Goal: Information Seeking & Learning: Learn about a topic

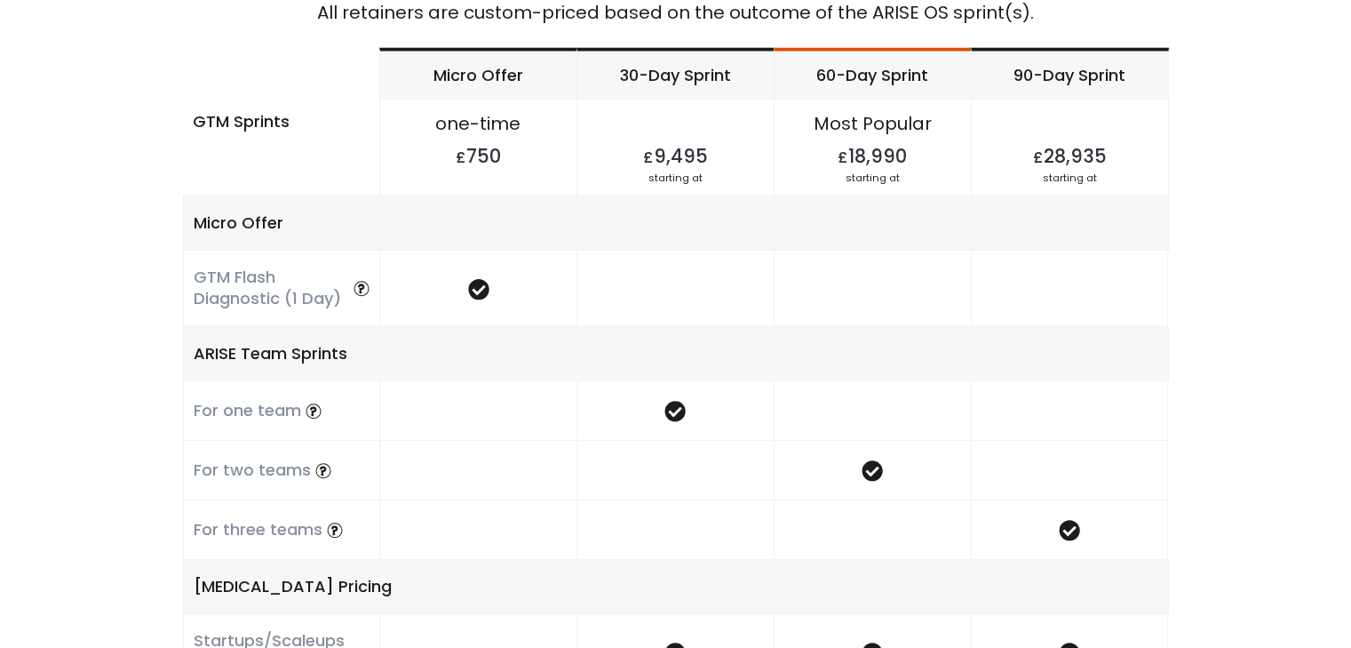
scroll to position [4975, 0]
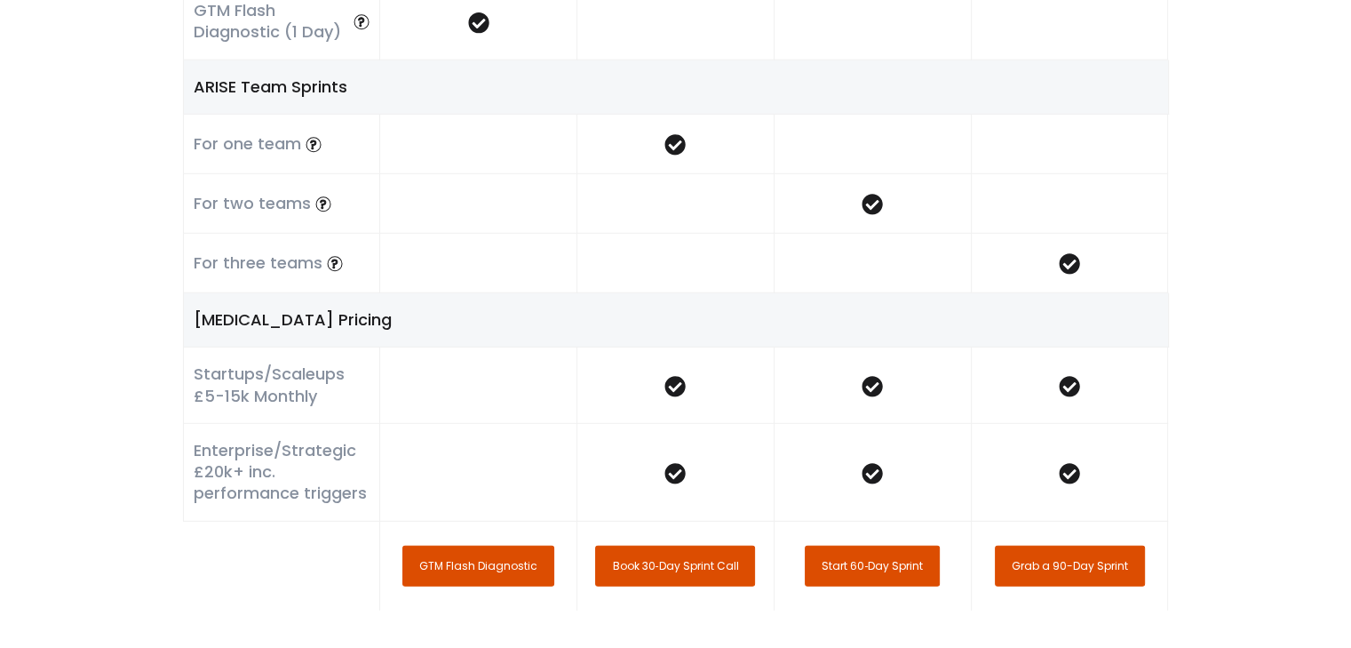
drag, startPoint x: 190, startPoint y: 371, endPoint x: 329, endPoint y: 400, distance: 141.5
click at [329, 400] on div "Startups/Scaleups £5-15k Monthly" at bounding box center [281, 385] width 197 height 76
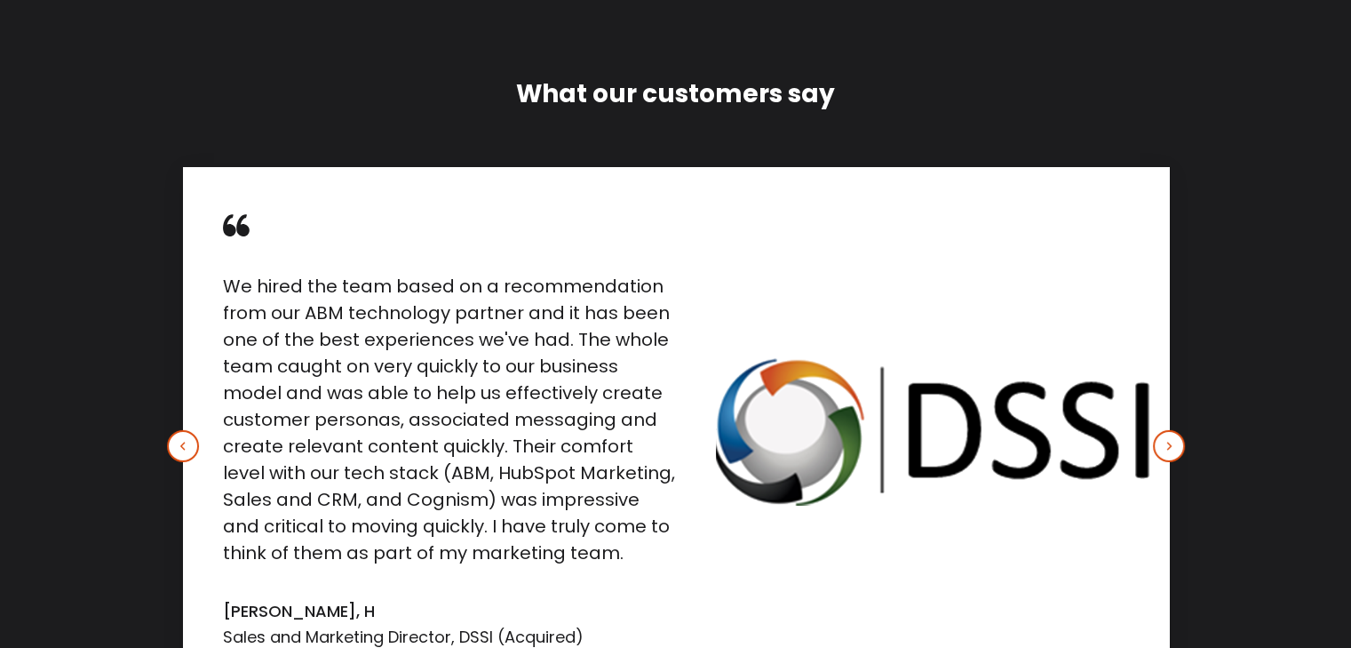
scroll to position [6041, 0]
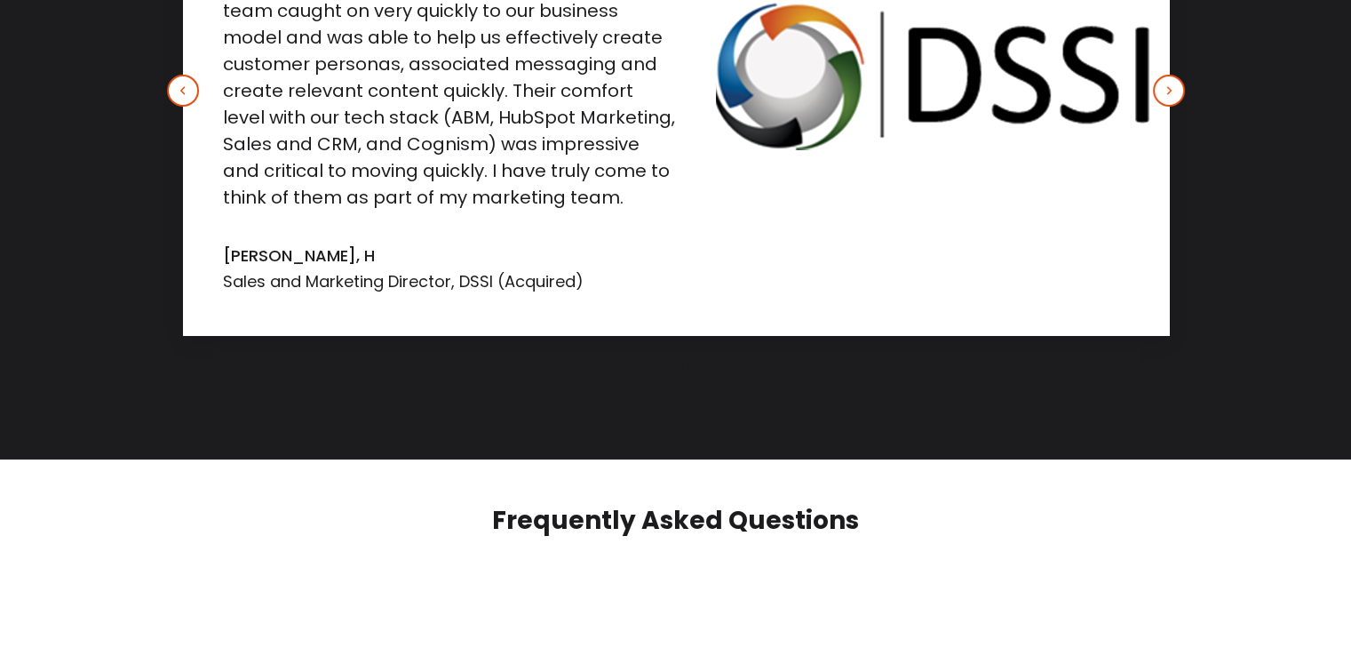
click at [277, 195] on span "We hired the team based on a recommendation from our ABM technology partner and…" at bounding box center [449, 62] width 452 height 291
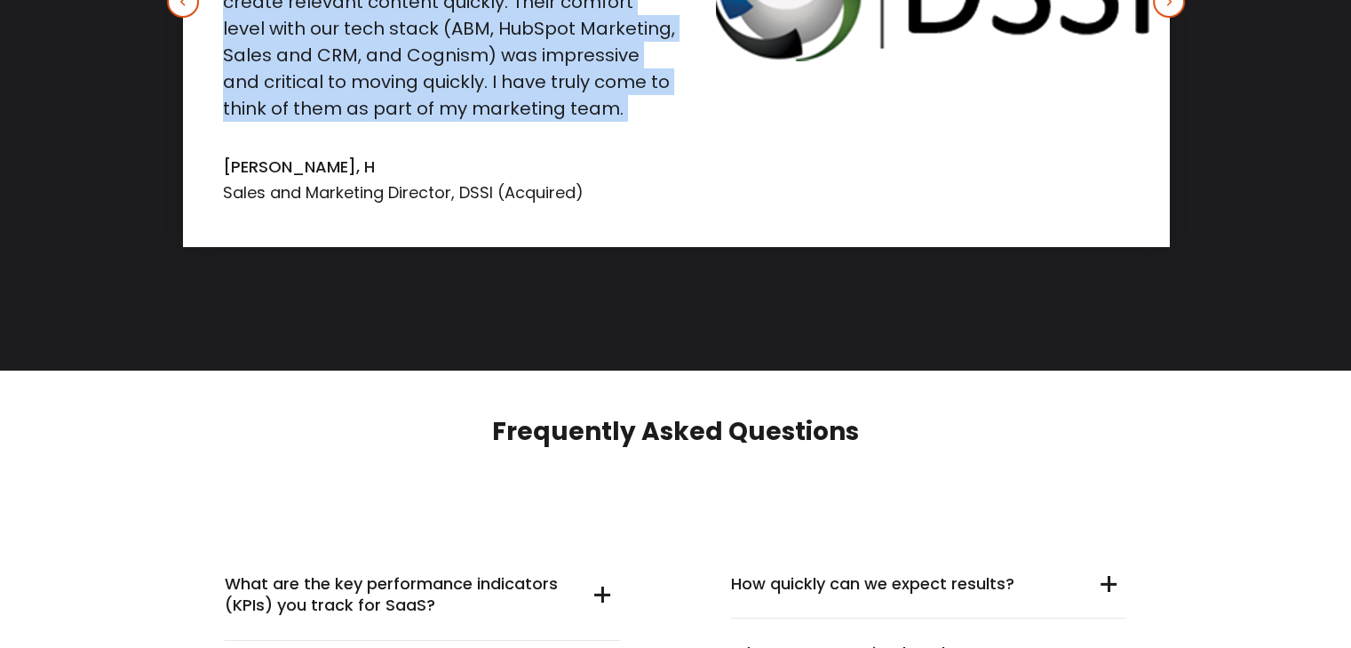
scroll to position [6396, 0]
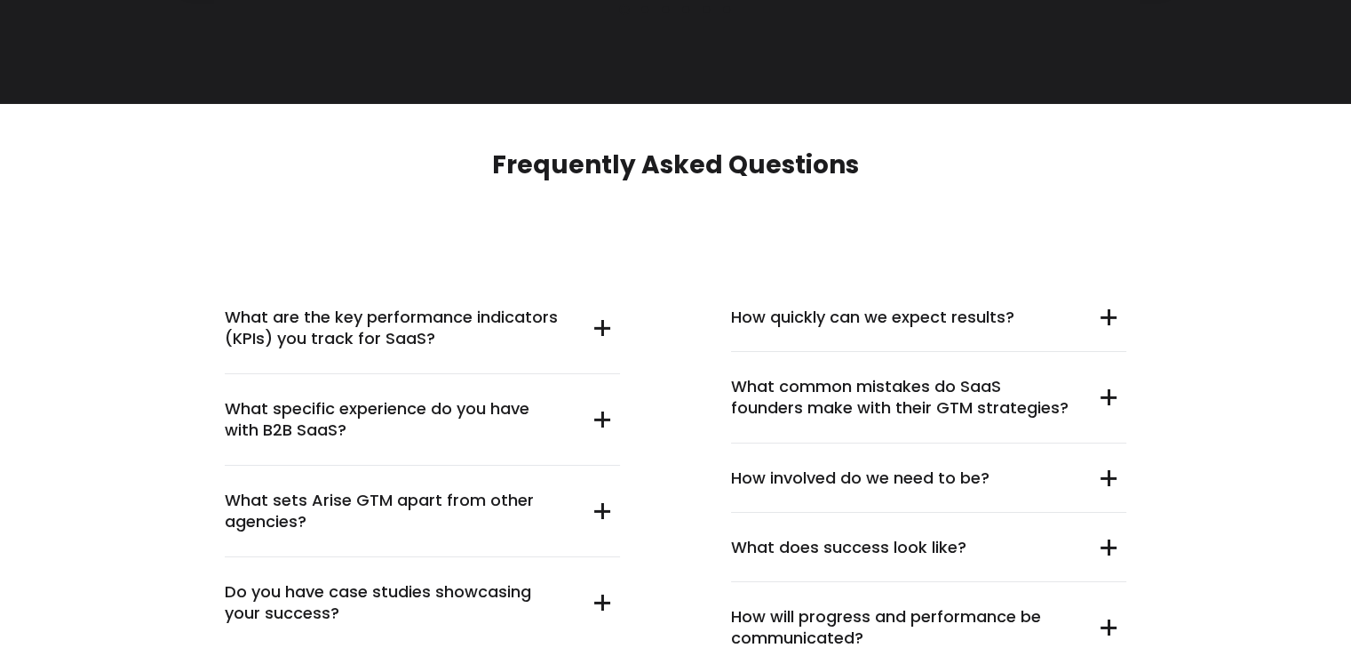
click at [608, 328] on summary "What are the key performance indicators (KPIs) you track for SaaS?" at bounding box center [422, 329] width 395 height 92
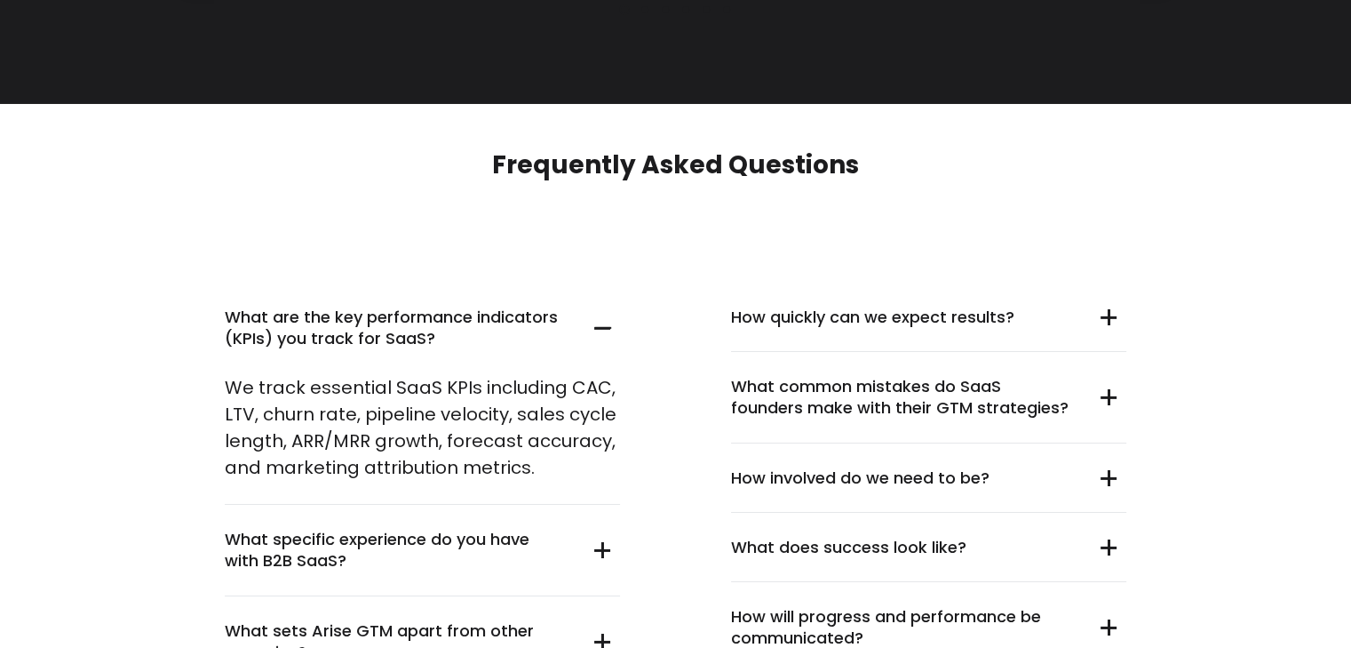
click at [608, 328] on summary "What are the key performance indicators (KPIs) you track for SaaS?" at bounding box center [422, 329] width 395 height 92
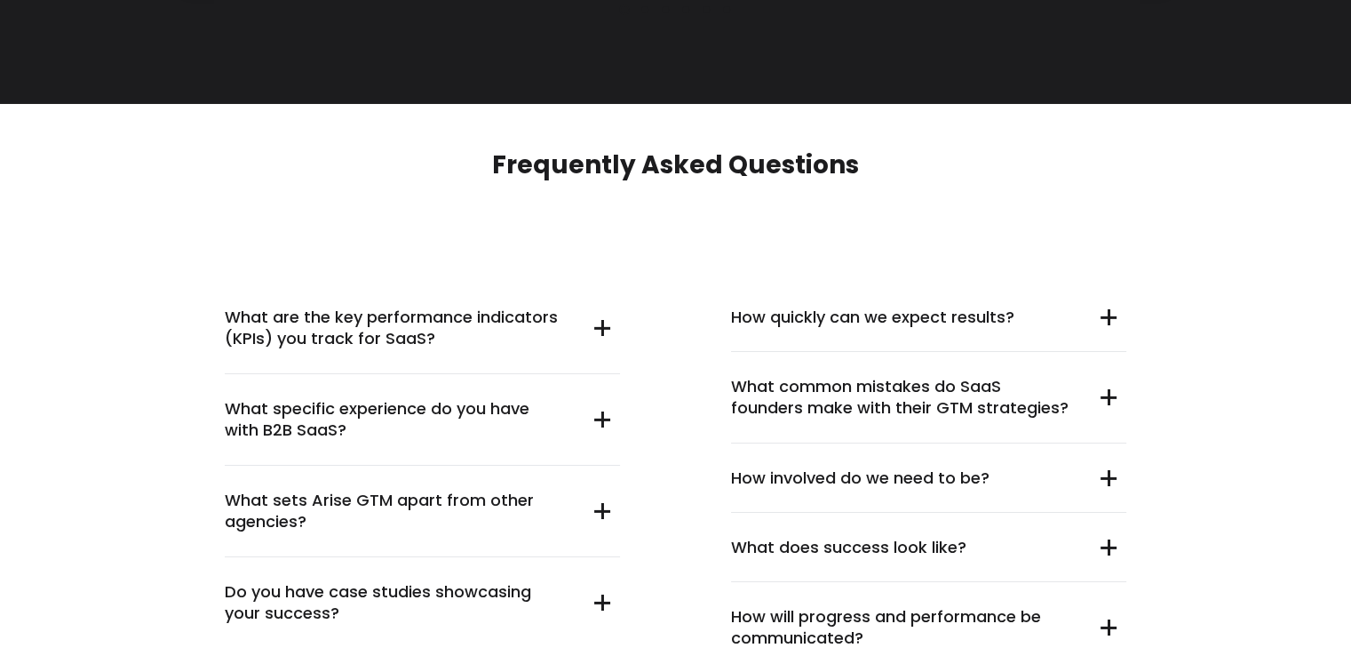
click at [624, 163] on h2 "Frequently Asked Questions" at bounding box center [676, 165] width 986 height 34
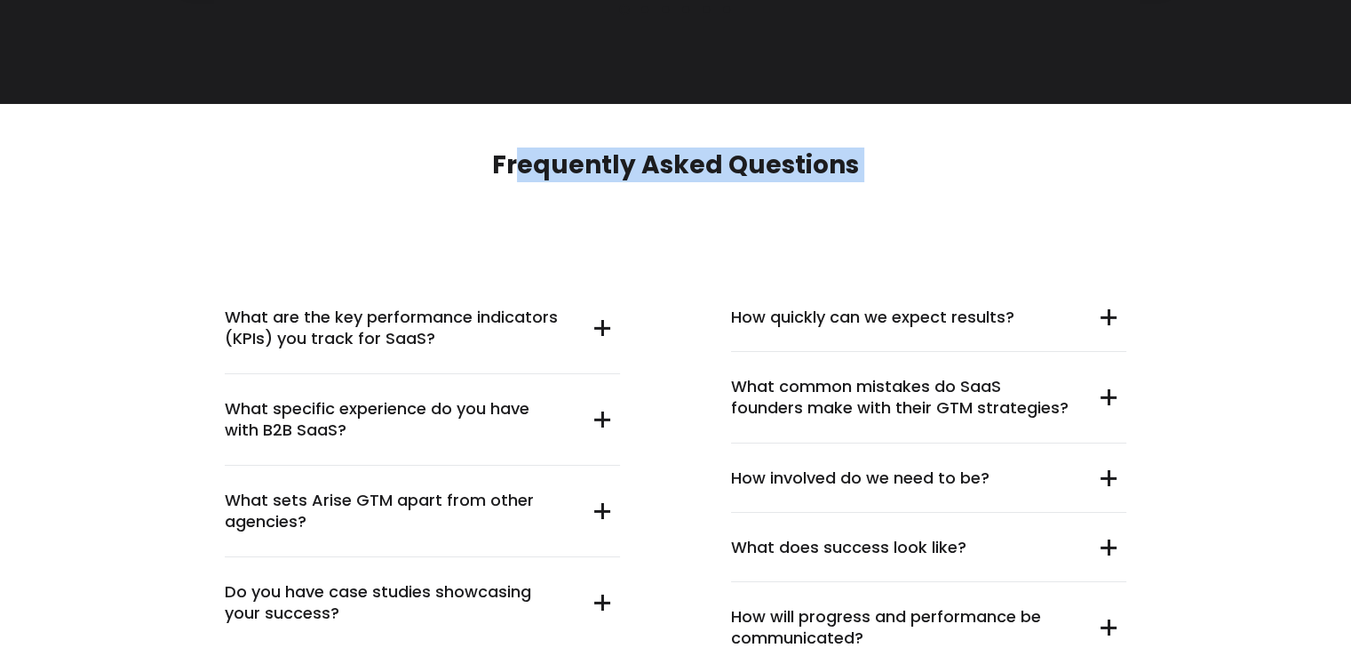
click at [624, 163] on h2 "Frequently Asked Questions" at bounding box center [676, 165] width 986 height 34
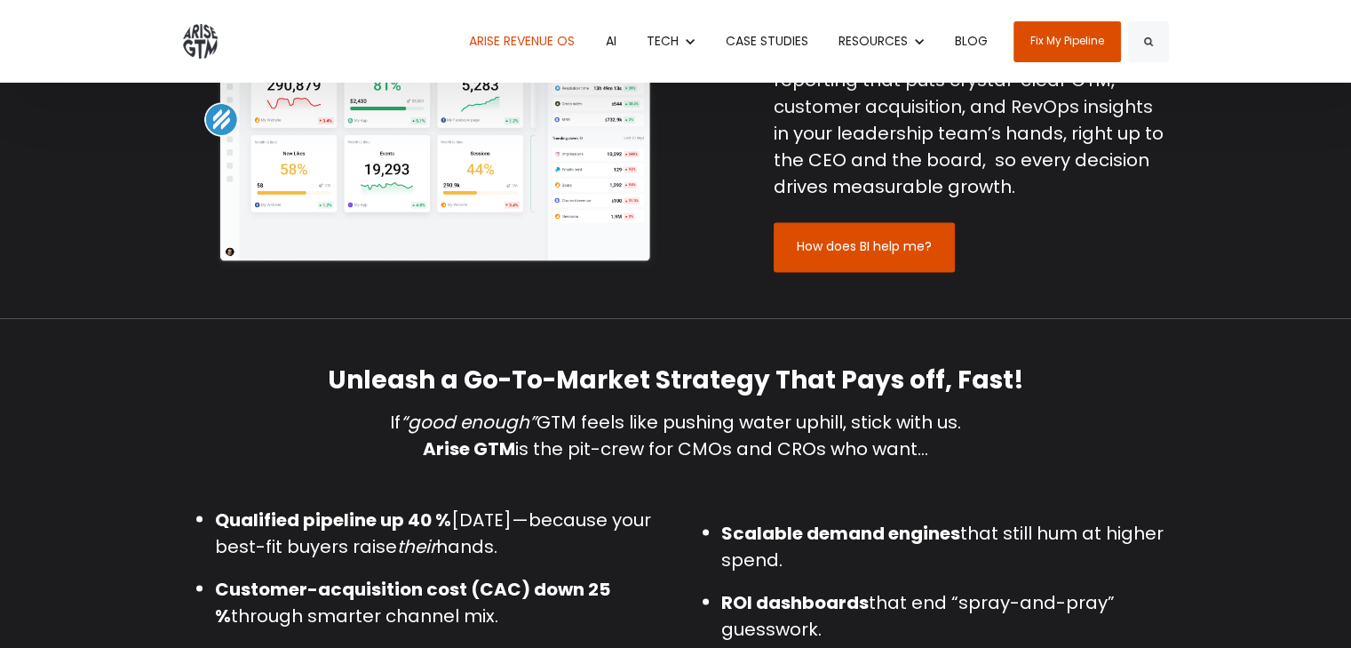
scroll to position [2843, 0]
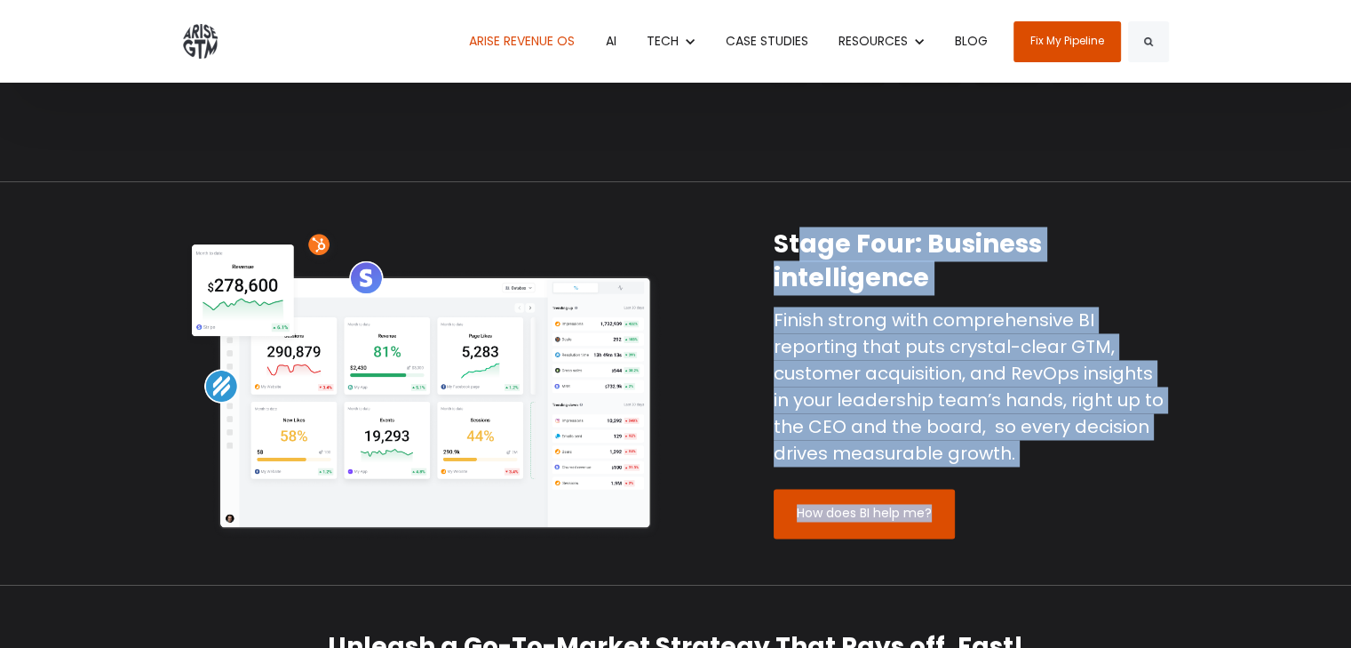
drag, startPoint x: 776, startPoint y: 241, endPoint x: 1025, endPoint y: 472, distance: 339.5
click at [1025, 472] on div "Stage Four: Business intelligence Finish strong with comprehensive BI reporting…" at bounding box center [971, 382] width 395 height 311
click at [1021, 452] on p "Finish strong with comprehensive BI reporting that puts crystal-clear GTM, cust…" at bounding box center [971, 386] width 395 height 160
drag, startPoint x: 1018, startPoint y: 452, endPoint x: 767, endPoint y: 230, distance: 335.5
click at [769, 228] on div "Stage Four: Business intelligence Finish strong with comprehensive BI reporting…" at bounding box center [971, 382] width 422 height 311
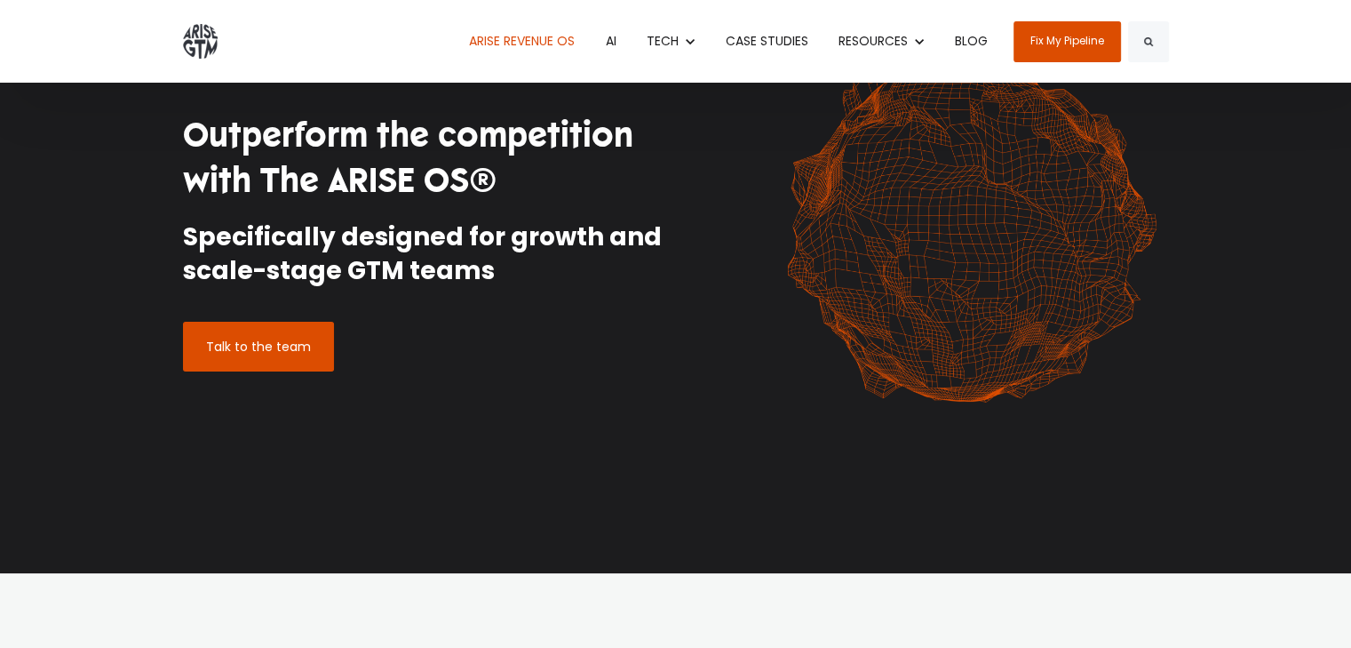
scroll to position [0, 0]
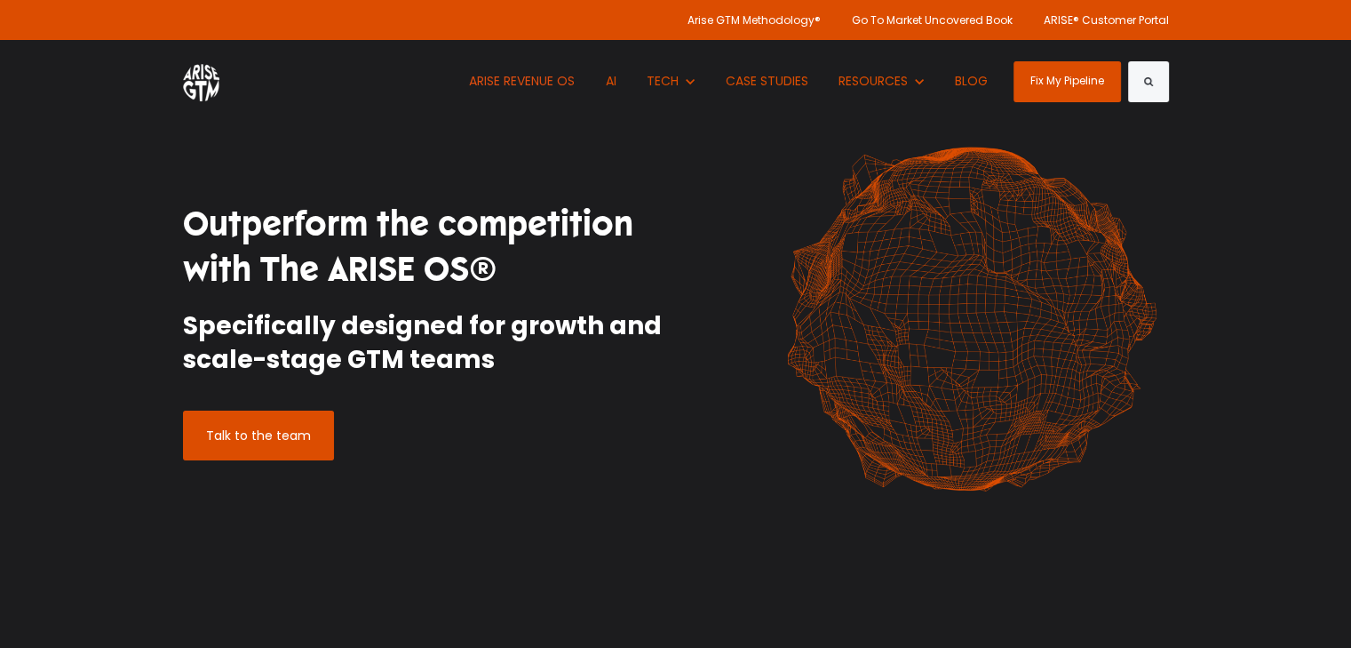
drag, startPoint x: 182, startPoint y: 219, endPoint x: 519, endPoint y: 356, distance: 363.4
click at [519, 356] on div "Outperform the competition with The ARISE OS® Specifically designed for growth …" at bounding box center [423, 306] width 480 height 209
click at [519, 356] on h2 "Specifically designed for growth and scale-stage GTM teams" at bounding box center [423, 343] width 480 height 68
drag, startPoint x: 519, startPoint y: 356, endPoint x: 139, endPoint y: 219, distance: 403.6
click at [139, 219] on div "Outperform the competition with The ARISE OS® Specifically designed for growth …" at bounding box center [675, 331] width 1351 height 662
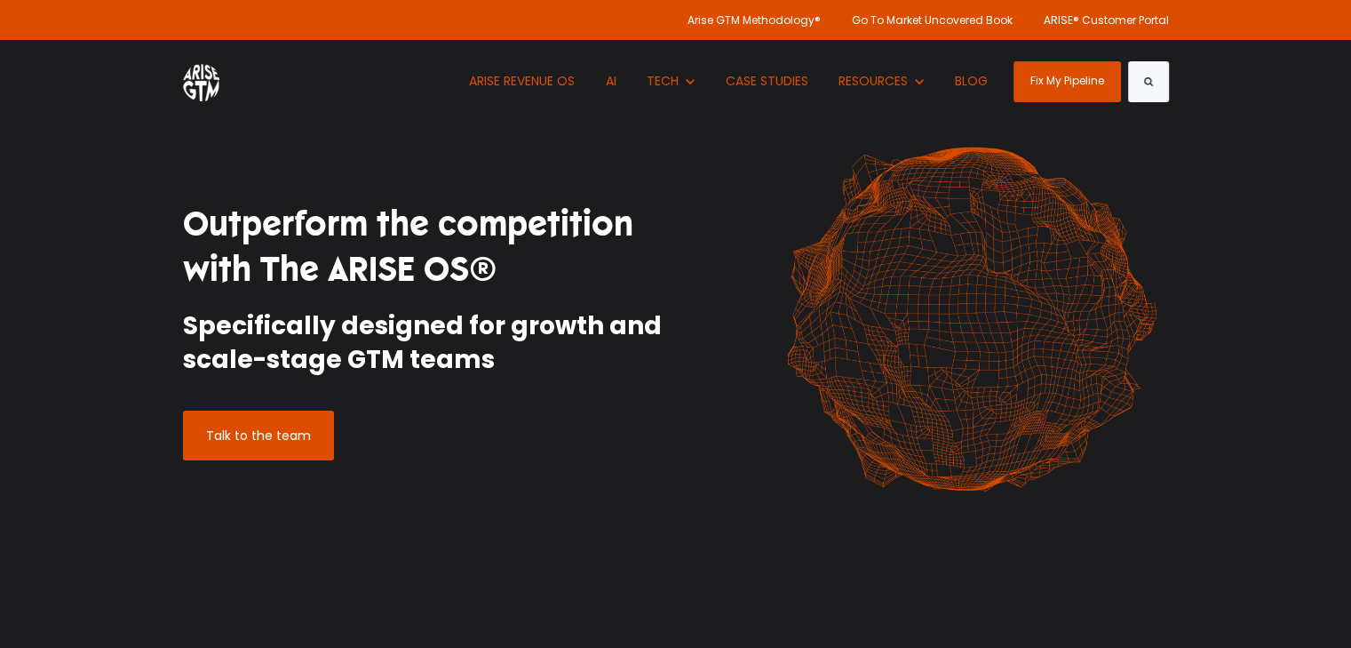
click at [220, 224] on h1 "Outperform the competition with The ARISE OS®" at bounding box center [423, 248] width 480 height 92
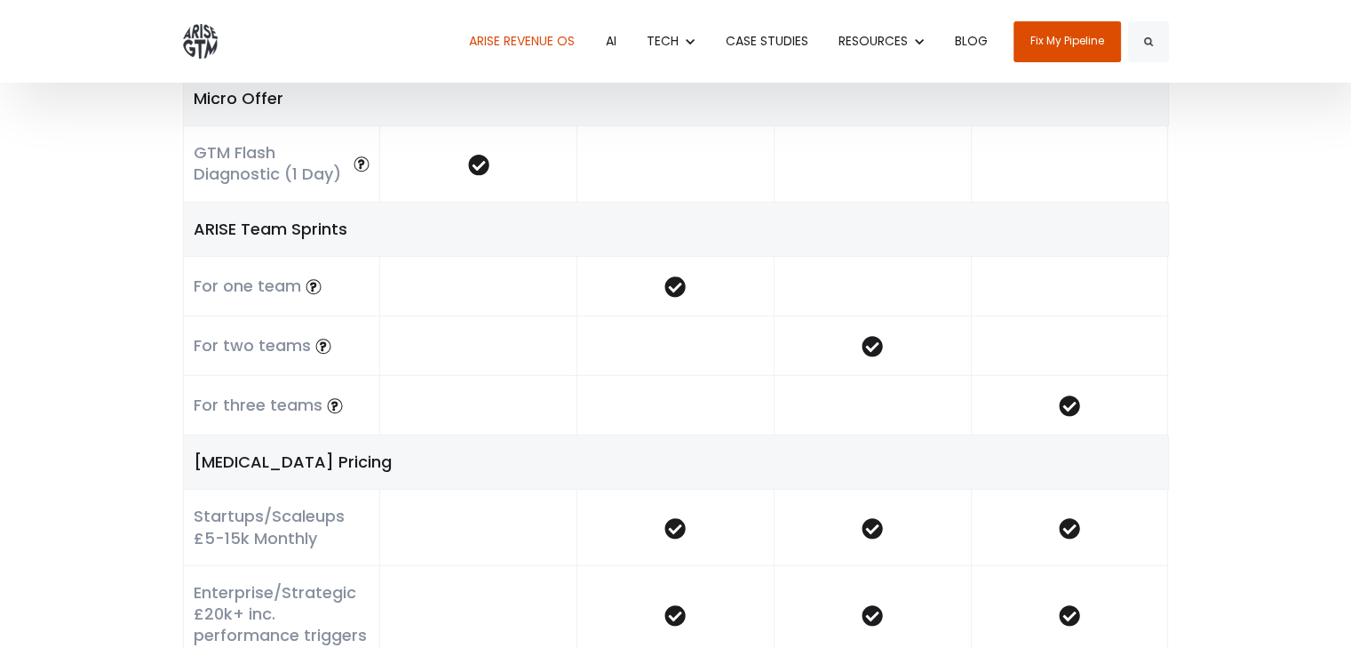
scroll to position [4478, 0]
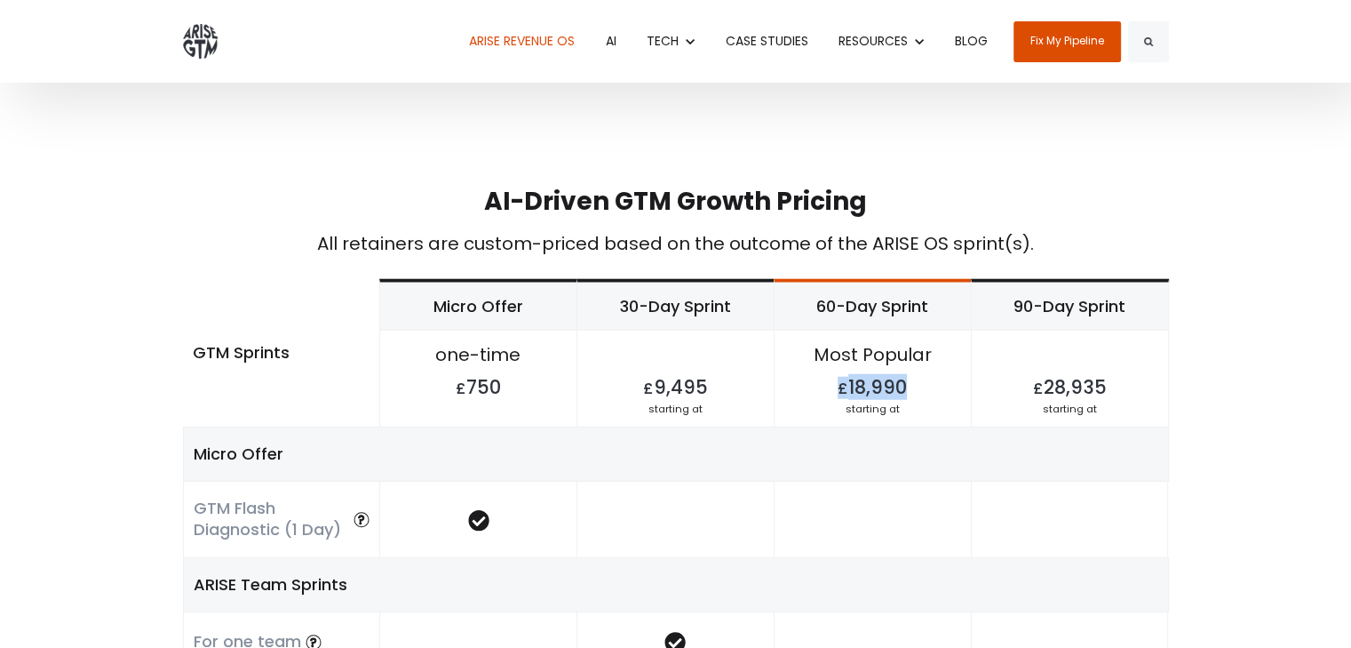
drag, startPoint x: 824, startPoint y: 379, endPoint x: 935, endPoint y: 394, distance: 112.0
click at [935, 394] on h4 "£ 18,990" at bounding box center [873, 382] width 196 height 28
click at [914, 446] on h5 "Micro Offer" at bounding box center [676, 453] width 965 height 21
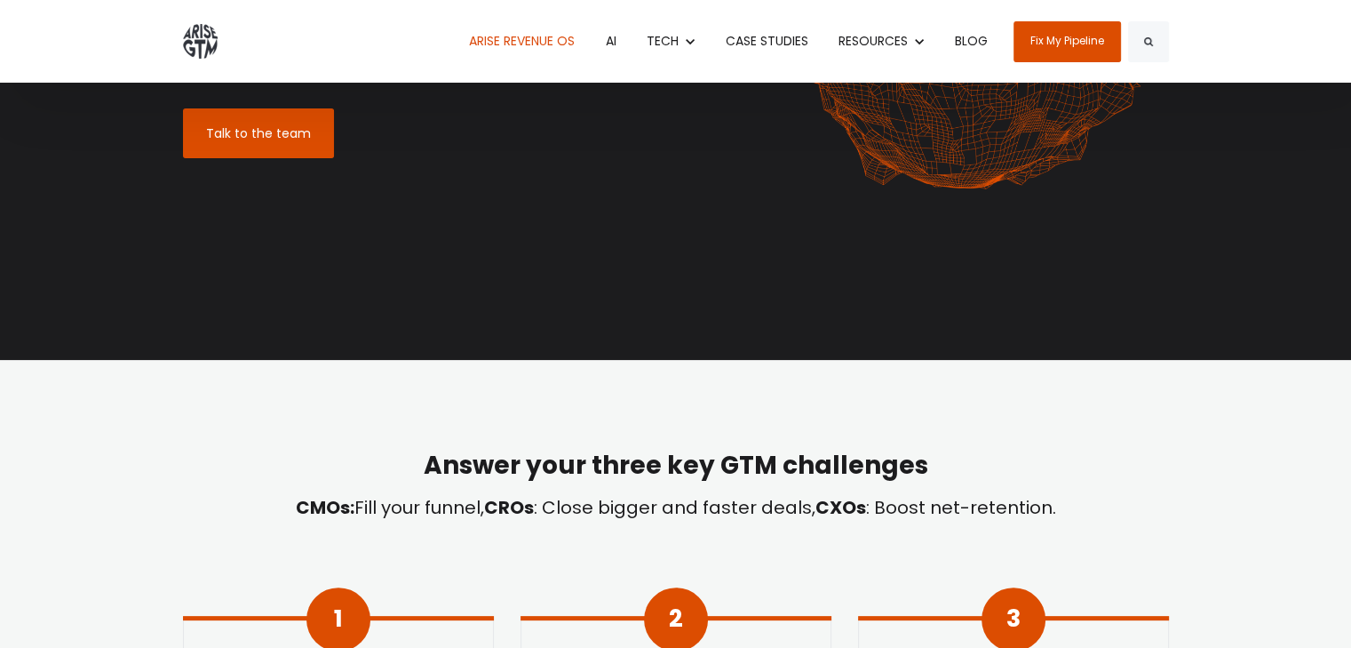
scroll to position [0, 0]
